Goal: Task Accomplishment & Management: Complete application form

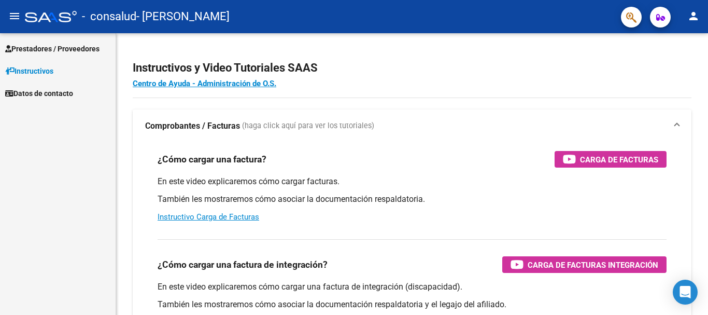
click at [40, 52] on span "Prestadores / Proveedores" at bounding box center [52, 48] width 94 height 11
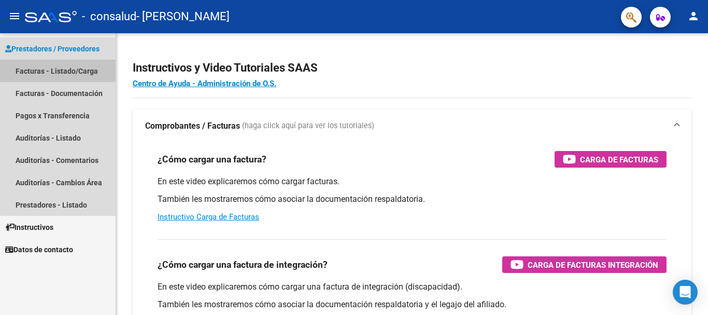
click at [44, 66] on link "Facturas - Listado/Carga" at bounding box center [58, 71] width 116 height 22
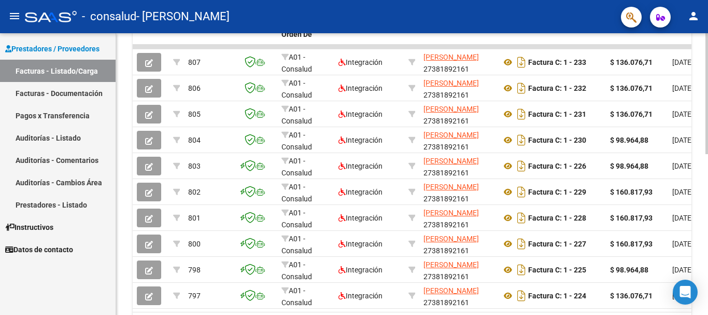
scroll to position [332, 0]
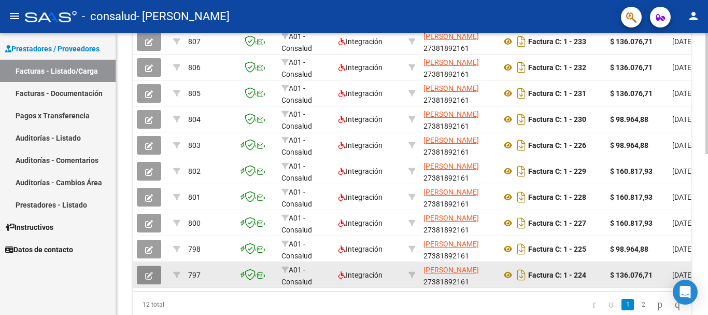
click at [152, 273] on icon "button" at bounding box center [149, 276] width 8 height 8
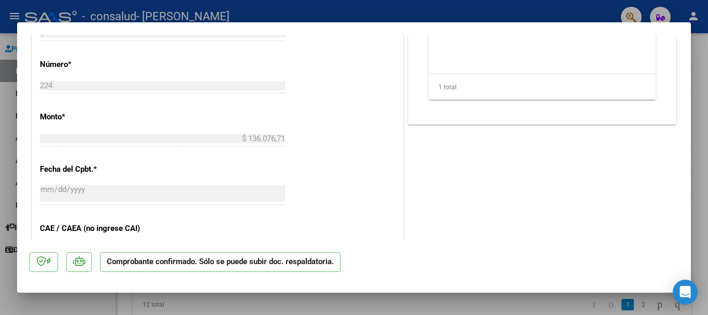
scroll to position [621, 0]
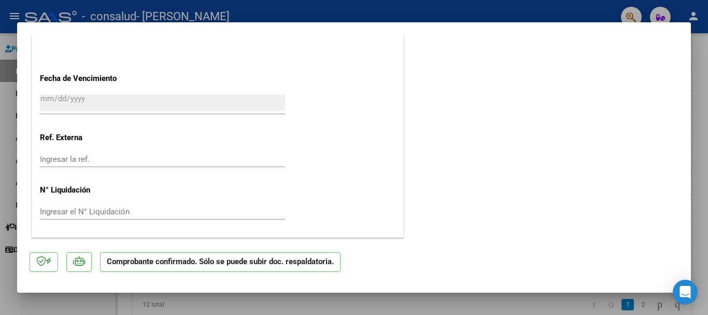
click at [707, 27] on div at bounding box center [354, 157] width 708 height 315
type input "$ 0,00"
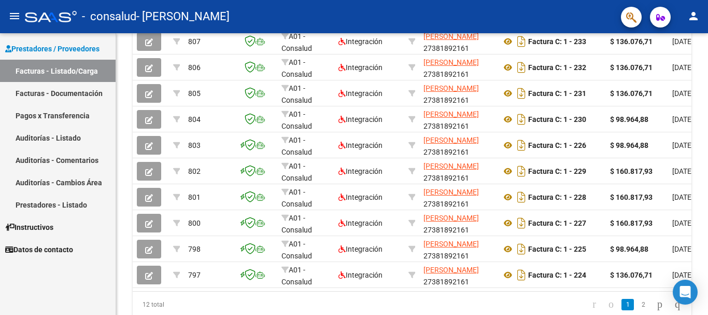
scroll to position [332, 0]
